Goal: Communication & Community: Answer question/provide support

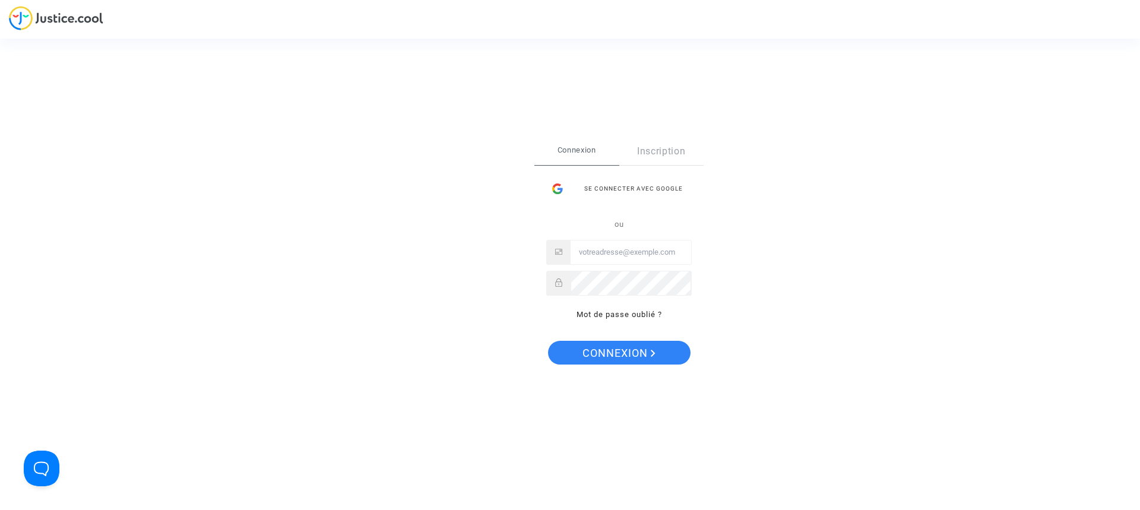
click at [614, 259] on input "Email" at bounding box center [630, 252] width 120 height 24
type input "laurence.brito@sfr.fr"
click at [635, 357] on span "Connexion" at bounding box center [618, 353] width 73 height 25
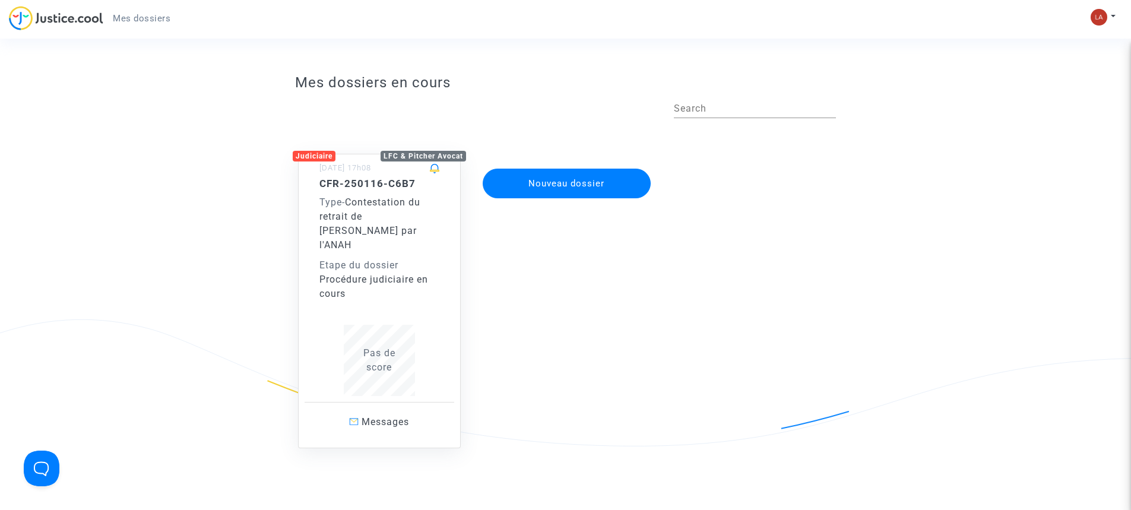
click at [326, 155] on div "Judiciaire" at bounding box center [314, 156] width 43 height 11
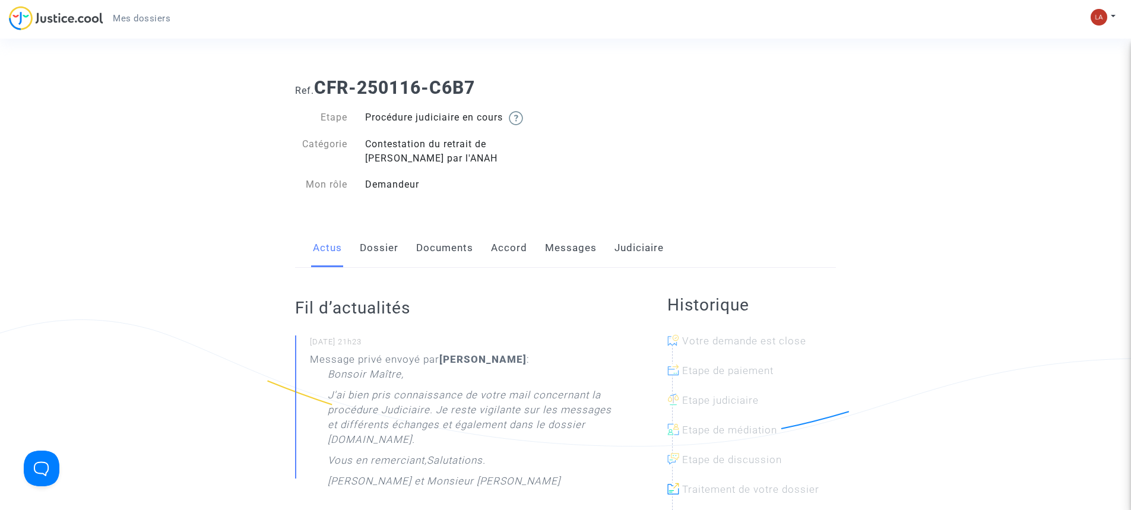
click at [380, 250] on link "Dossier" at bounding box center [379, 248] width 39 height 39
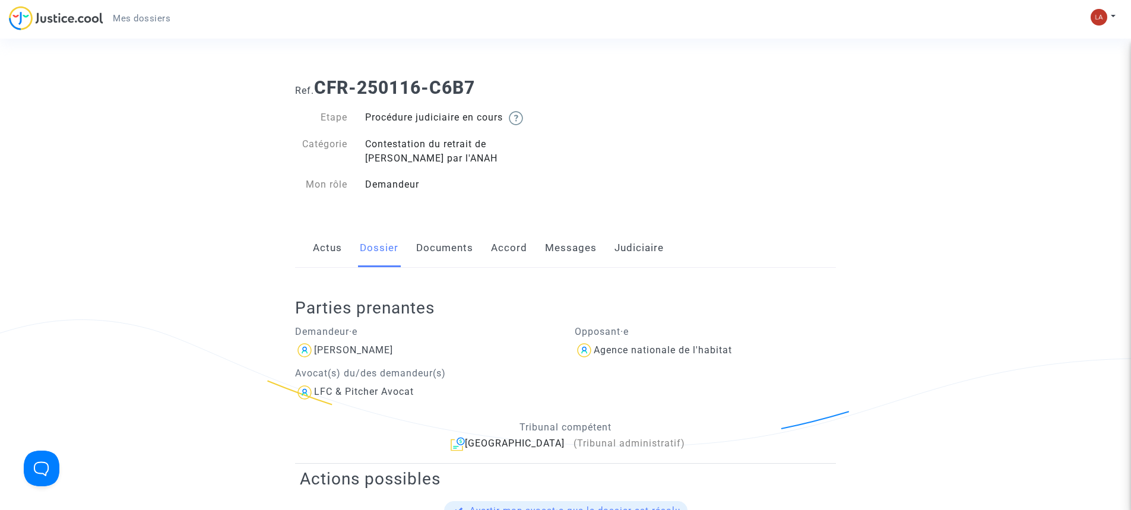
click at [322, 251] on link "Actus" at bounding box center [327, 248] width 29 height 39
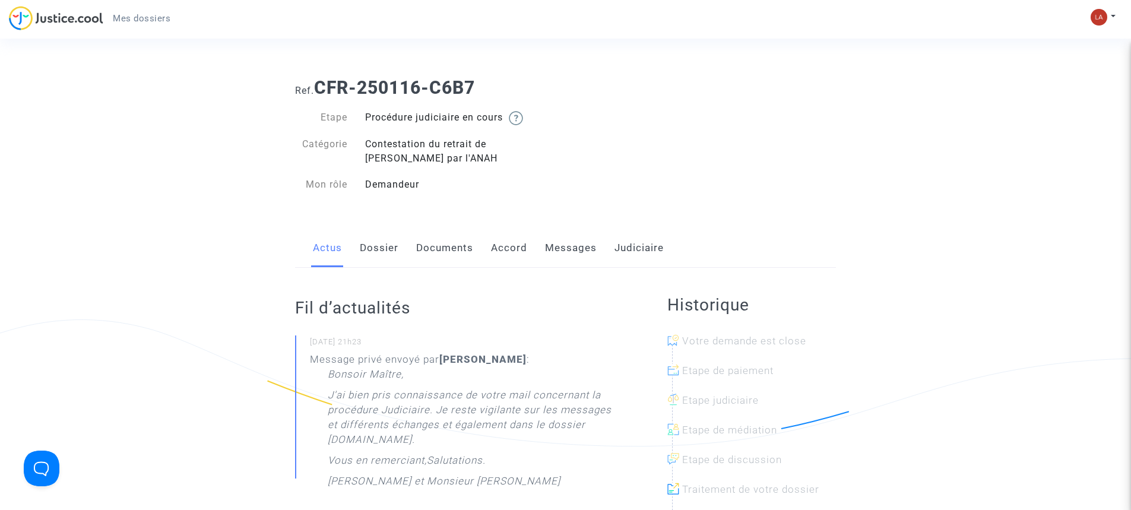
click at [555, 246] on link "Messages" at bounding box center [571, 248] width 52 height 39
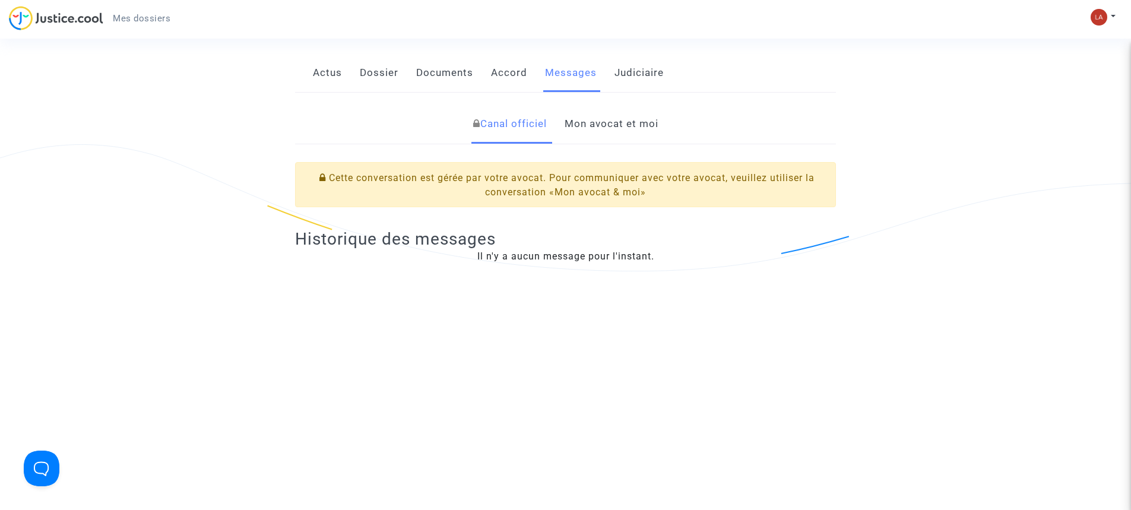
scroll to position [178, 0]
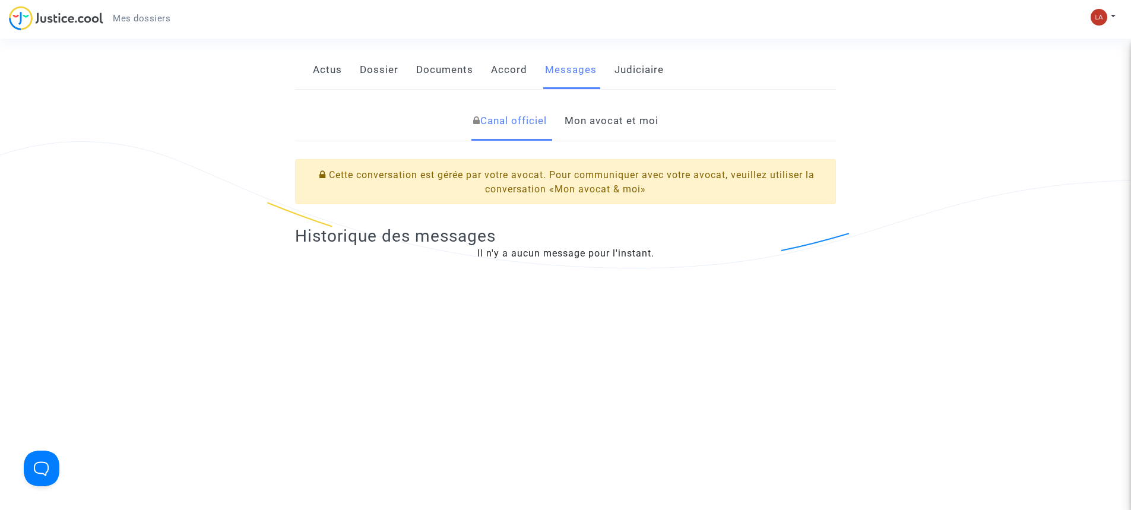
click at [610, 121] on link "Mon avocat et moi" at bounding box center [612, 121] width 94 height 39
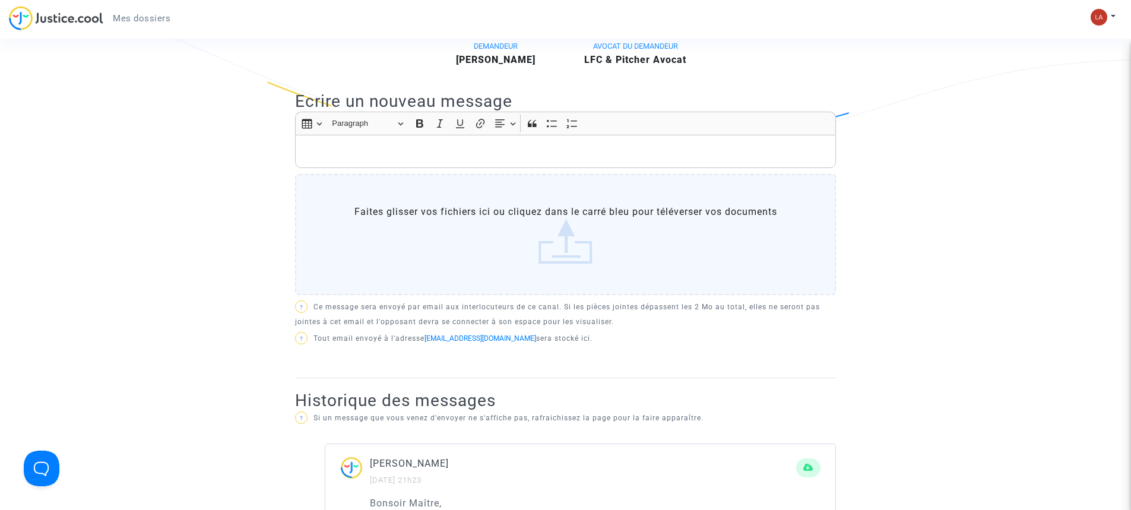
scroll to position [178, 0]
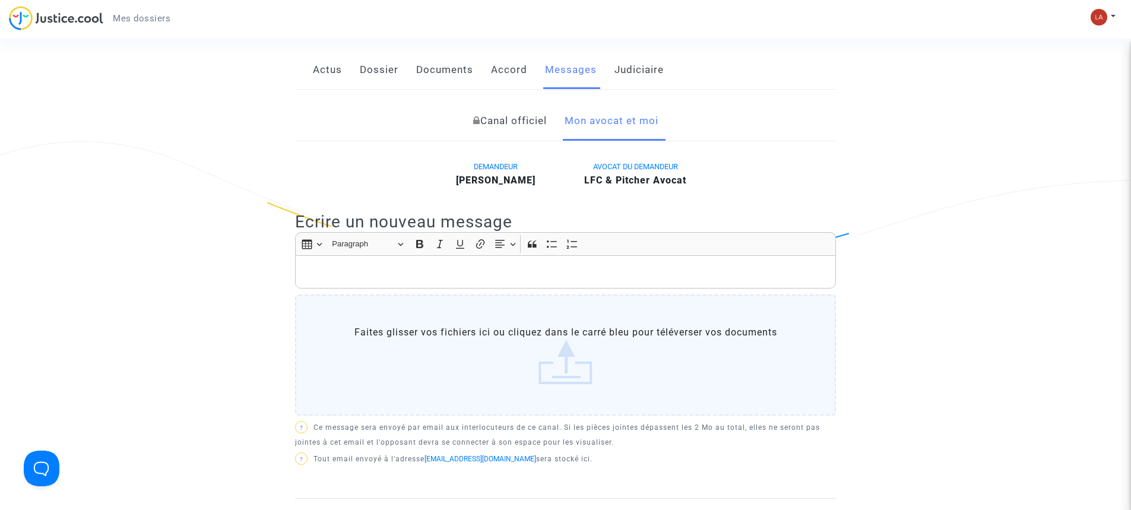
click at [510, 274] on p "Rich Text Editor, main" at bounding box center [566, 272] width 528 height 15
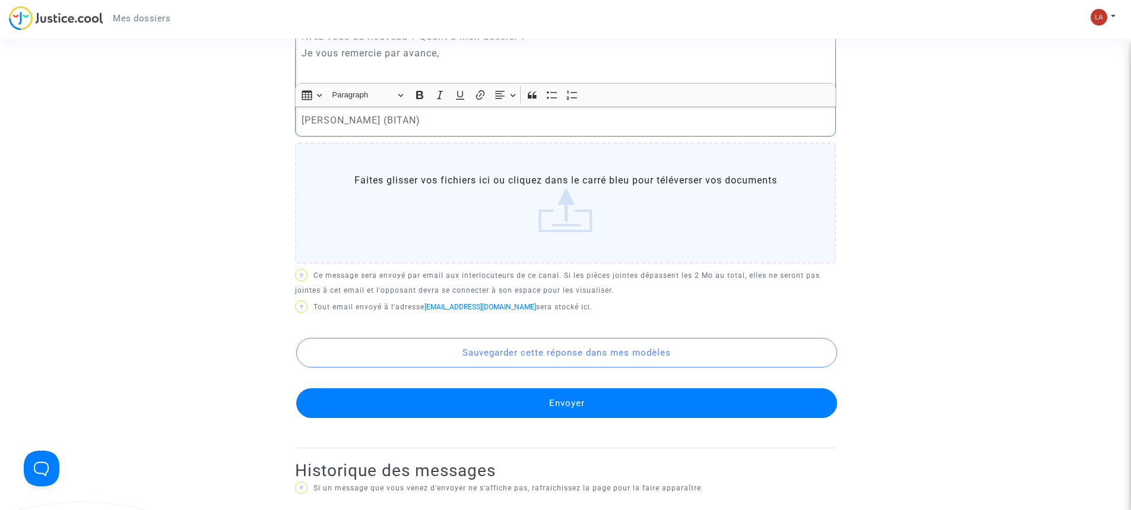
scroll to position [416, 0]
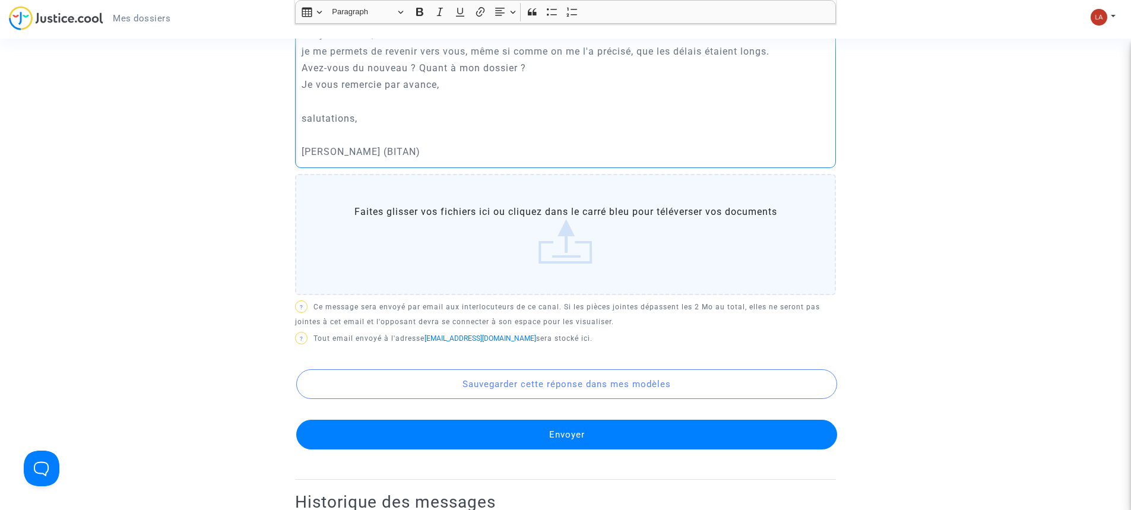
drag, startPoint x: 427, startPoint y: 155, endPoint x: 259, endPoint y: 141, distance: 167.9
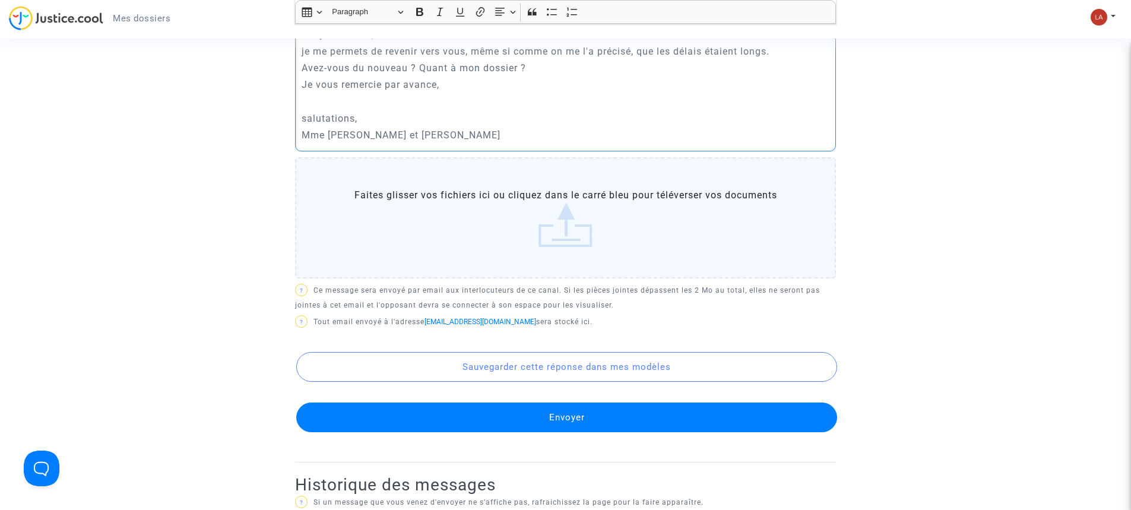
click at [305, 116] on p "salutations," at bounding box center [566, 118] width 528 height 15
click at [341, 81] on p "Je vous remercie par avance," at bounding box center [566, 84] width 528 height 15
click at [561, 66] on p "Avez-vous du nouveau ? Quant à mon dossier ?" at bounding box center [566, 68] width 528 height 15
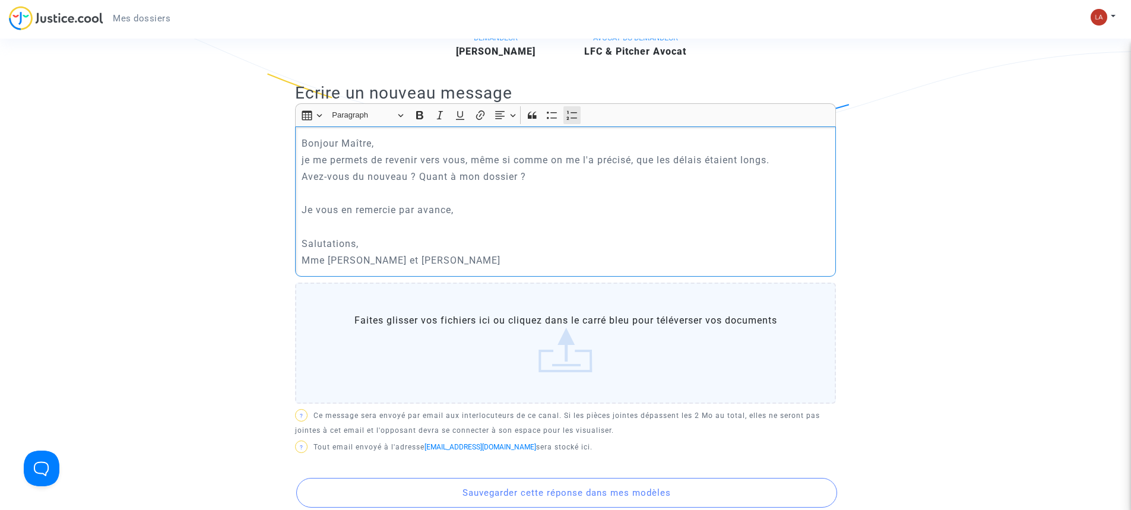
scroll to position [297, 0]
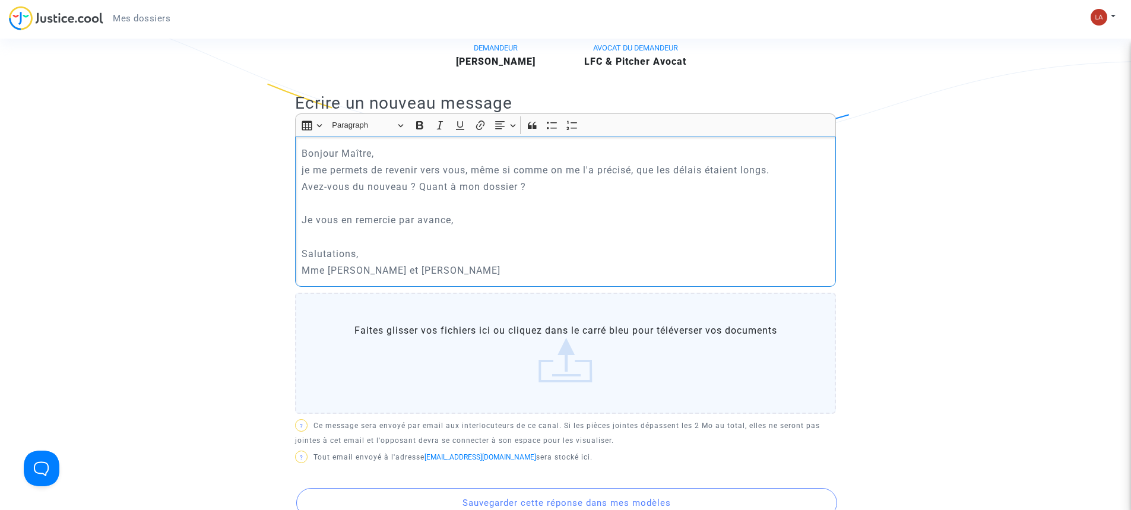
click at [398, 148] on p "Bonjour Maître," at bounding box center [566, 153] width 528 height 15
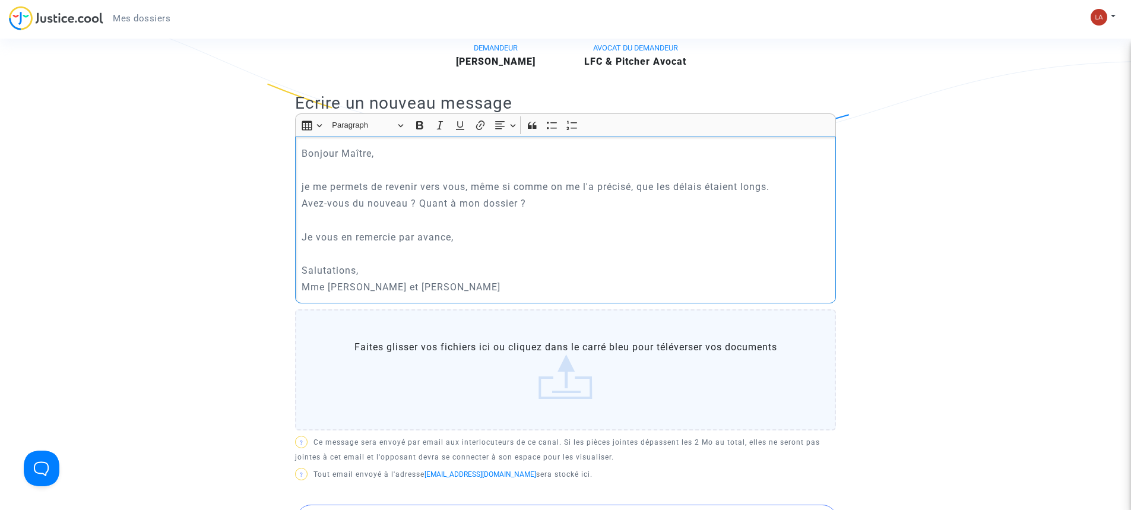
click at [303, 189] on p "je me permets de revenir vers vous, même si comme on me l'a précisé, que les dé…" at bounding box center [566, 186] width 528 height 15
click at [471, 187] on p "Je me permets de revenir vers vous, même si comme on me l'a précisé, que les dé…" at bounding box center [566, 186] width 528 height 15
click at [639, 189] on p "Je me permets de revenir vers vous, même si comme on me l'a précisé, que les dé…" at bounding box center [566, 186] width 528 height 15
drag, startPoint x: 642, startPoint y: 189, endPoint x: 661, endPoint y: 191, distance: 18.6
click at [661, 191] on p "Je me permets de revenir vers vous, même si comme on me l'a précisé que les dél…" at bounding box center [566, 186] width 528 height 15
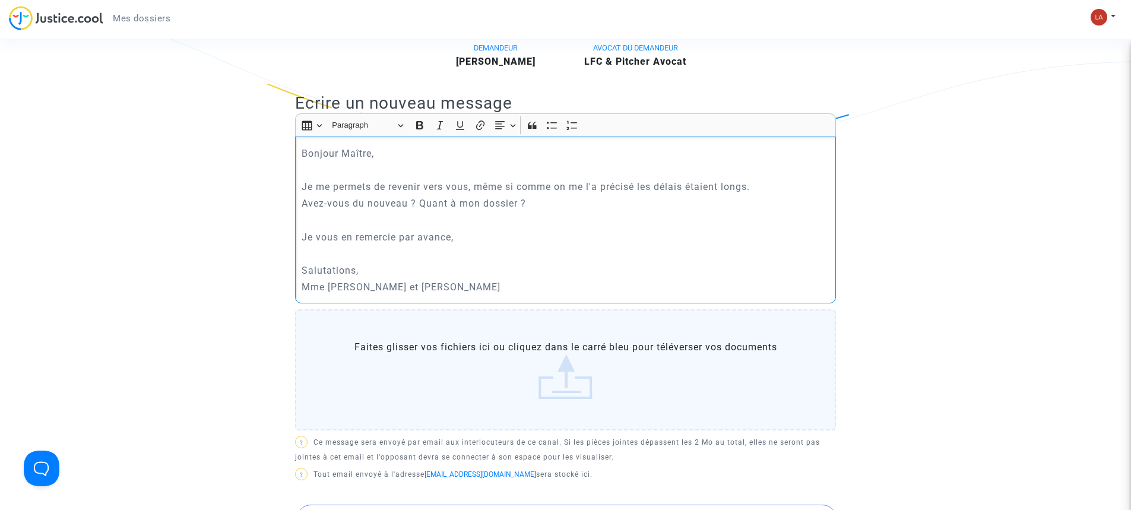
click at [768, 187] on p "Je me permets de revenir vers vous, même si comme on me l'a précisé les délais …" at bounding box center [566, 186] width 528 height 15
click at [687, 189] on p "Je me permets de revenir vers vous, même si comme on me l'a précisé les délais …" at bounding box center [566, 186] width 528 height 15
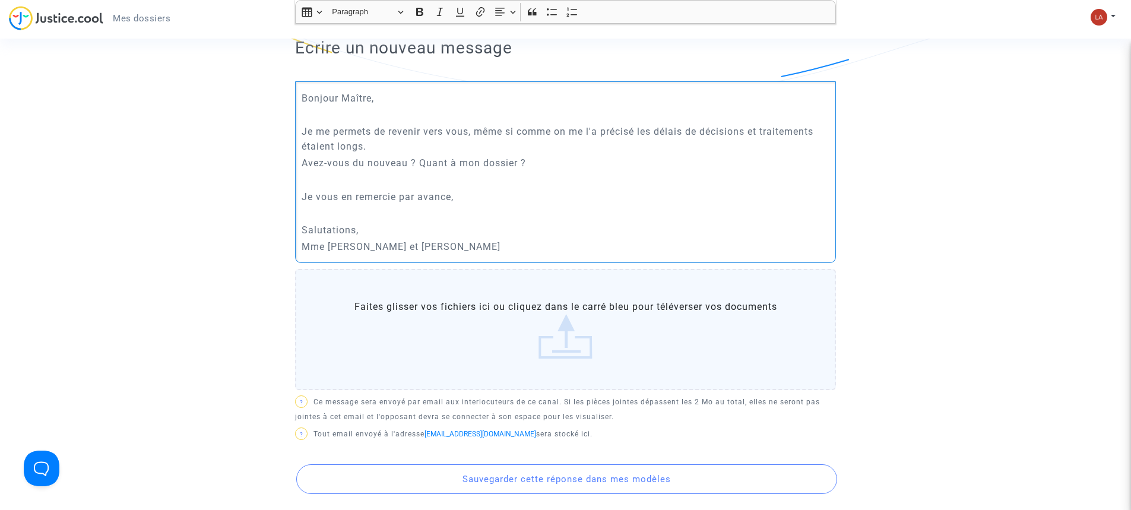
scroll to position [475, 0]
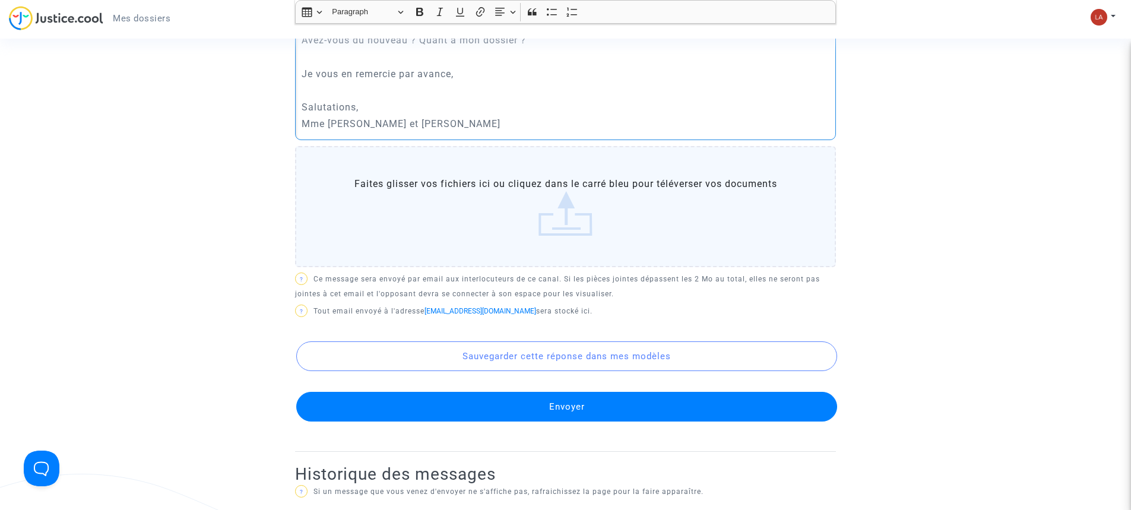
click at [573, 401] on button "Envoyer" at bounding box center [566, 407] width 541 height 30
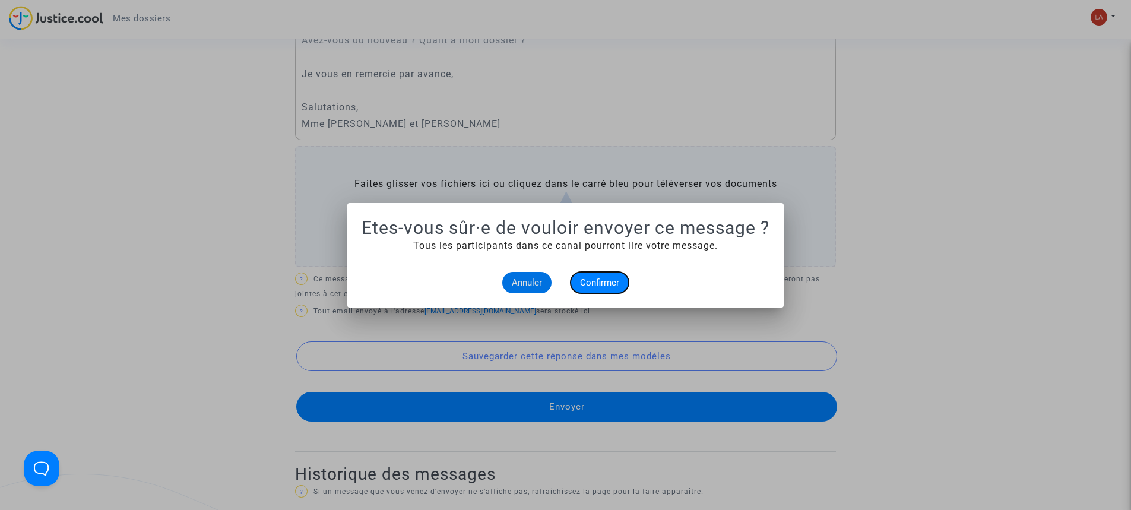
click at [595, 275] on button "Confirmer" at bounding box center [599, 282] width 58 height 21
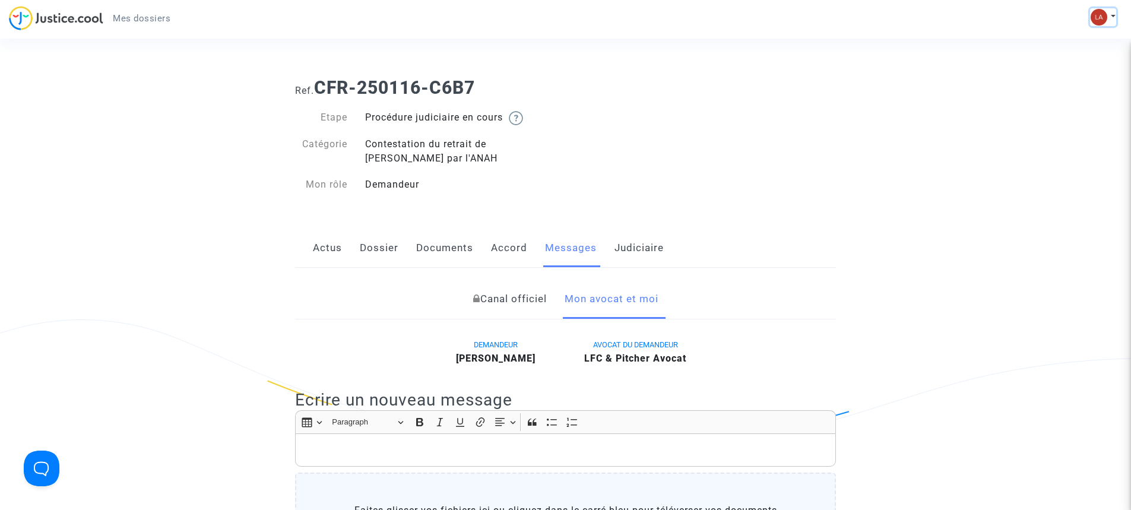
click at [1096, 12] on img at bounding box center [1098, 17] width 17 height 17
click at [1080, 71] on link "Déconnexion" at bounding box center [1069, 80] width 94 height 19
